Goal: Check status

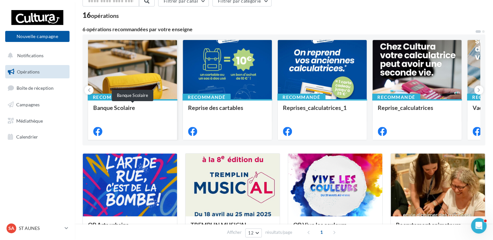
scroll to position [33, 0]
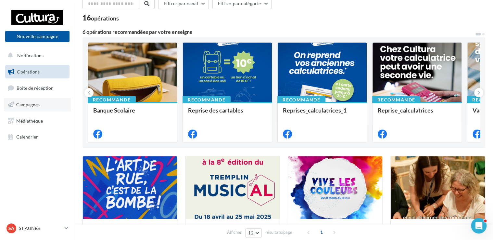
click at [38, 105] on span "Campagnes" at bounding box center [27, 105] width 23 height 6
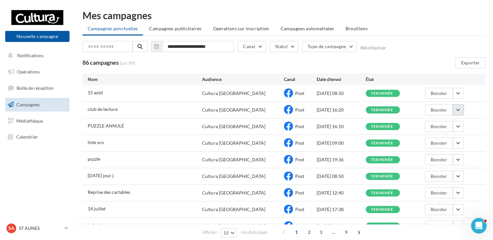
click at [459, 109] on button "button" at bounding box center [458, 109] width 11 height 11
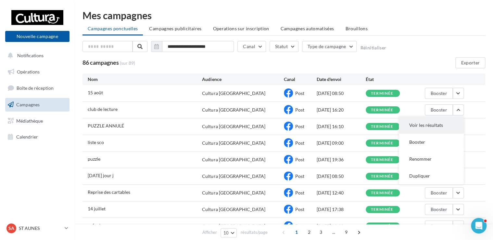
click at [445, 125] on button "Voir les résultats" at bounding box center [431, 125] width 65 height 17
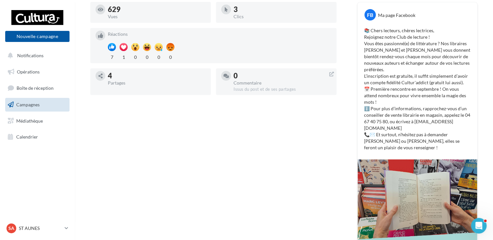
scroll to position [95, 0]
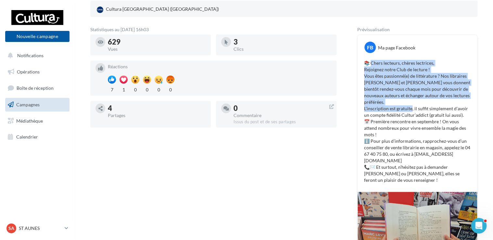
drag, startPoint x: 372, startPoint y: 62, endPoint x: 412, endPoint y: 103, distance: 57.2
click at [412, 103] on p "📚 Chers lecteurs, chères lectrices, Rejoignez notre Club de lecture ! Vous êtes…" at bounding box center [417, 122] width 107 height 124
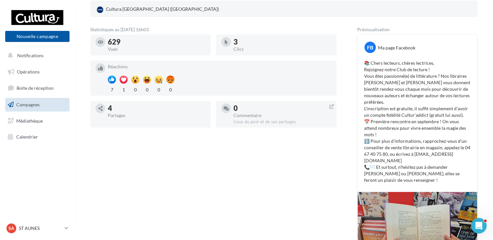
drag, startPoint x: 412, startPoint y: 103, endPoint x: 396, endPoint y: 128, distance: 30.1
click at [396, 128] on p "📚 Chers lecteurs, chères lectrices, Rejoignez notre Club de lecture ! Vous êtes…" at bounding box center [417, 122] width 107 height 124
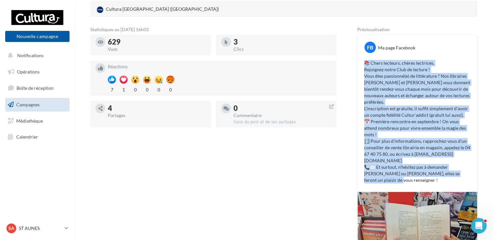
drag, startPoint x: 365, startPoint y: 63, endPoint x: 470, endPoint y: 170, distance: 149.6
click at [470, 170] on p "📚 Chers lecteurs, chères lectrices, Rejoignez notre Club de lecture ! Vous êtes…" at bounding box center [417, 122] width 107 height 124
copy p "📚 Chers lecteurs, chères lectrices, Rejoignez notre Club de lecture ! Vous êtes…"
